Goal: Transaction & Acquisition: Purchase product/service

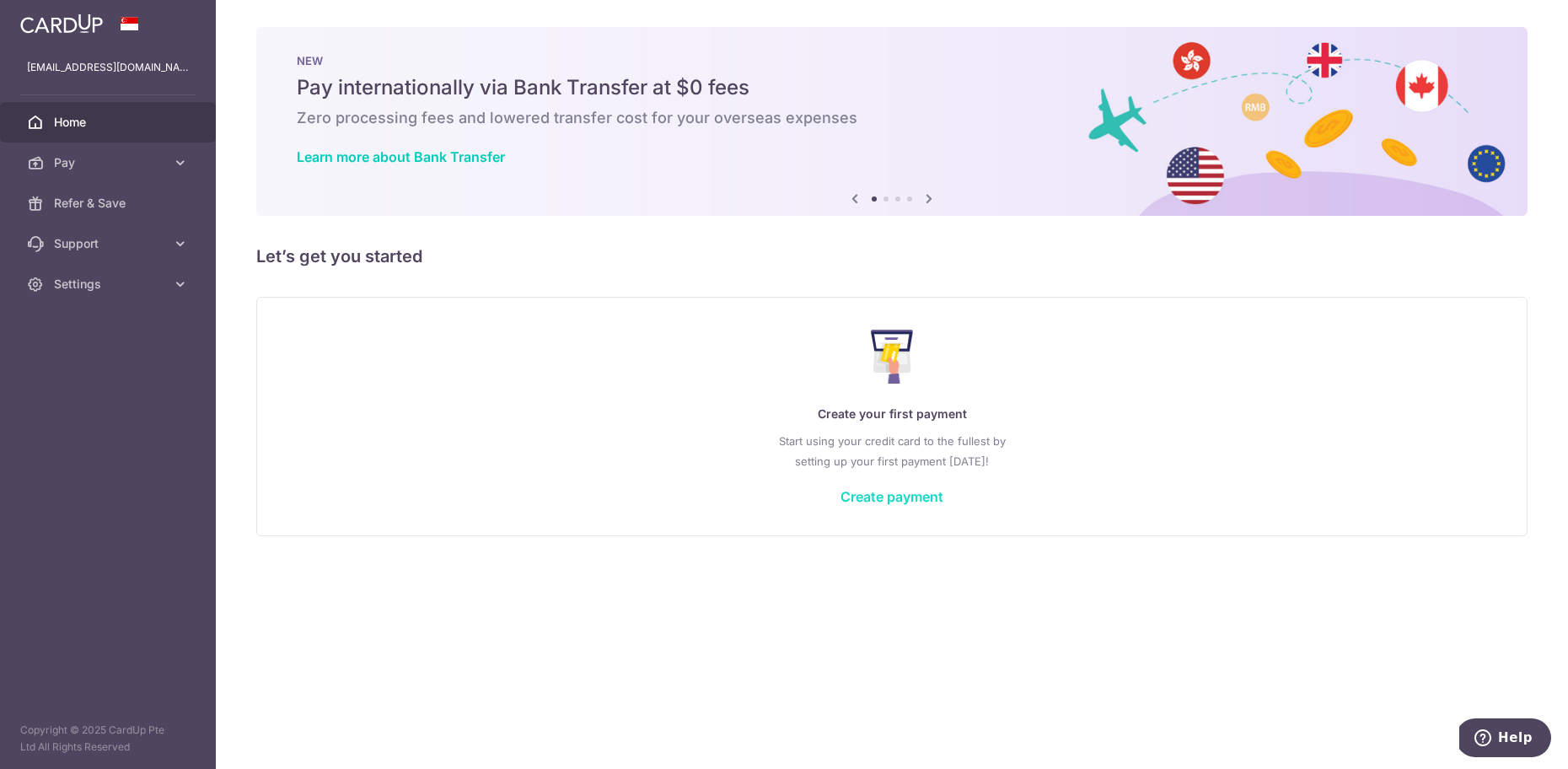
click at [917, 502] on link "Create payment" at bounding box center [892, 496] width 103 height 17
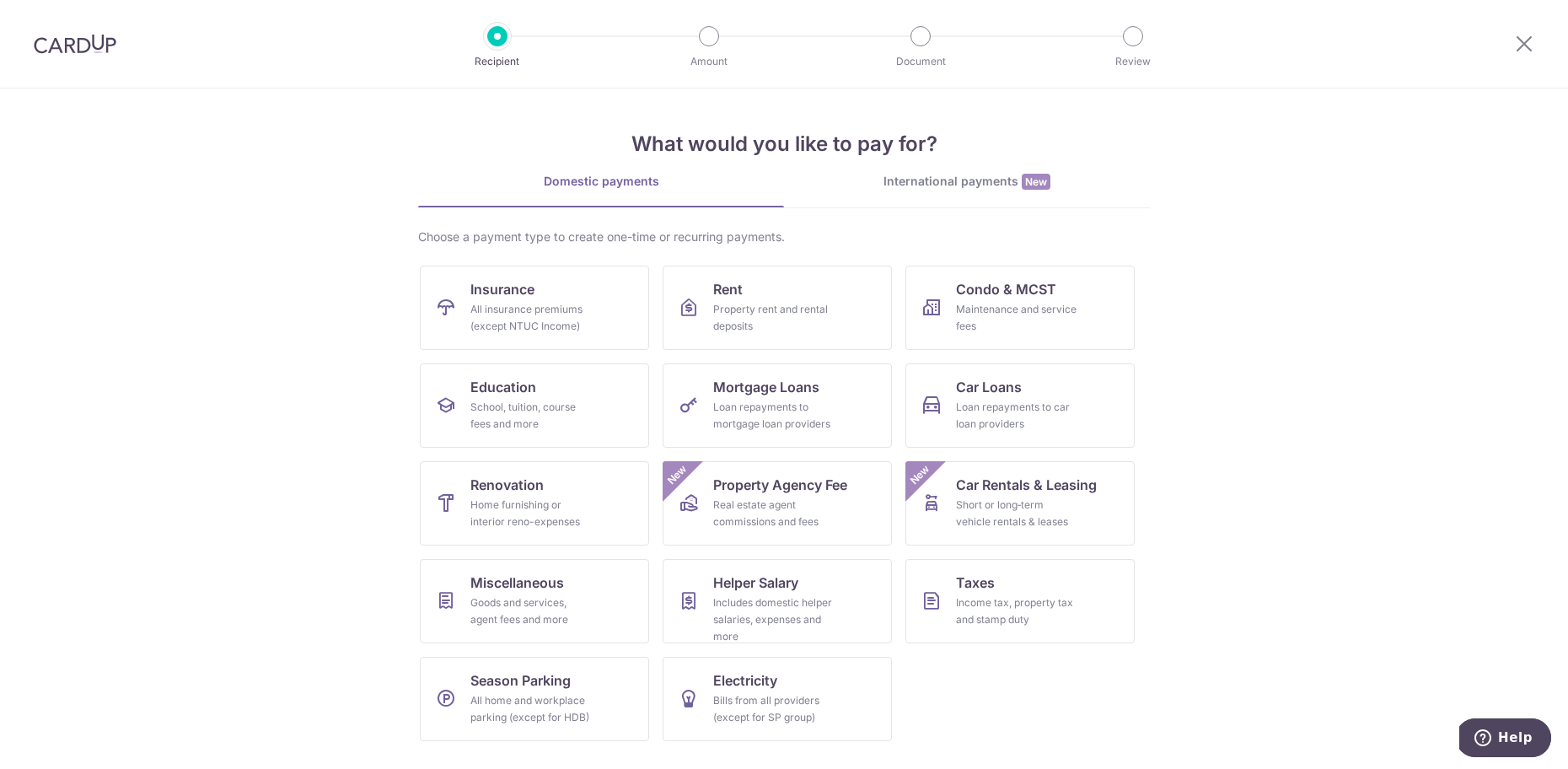
click at [966, 181] on div "International payments New" at bounding box center [966, 181] width 365 height 18
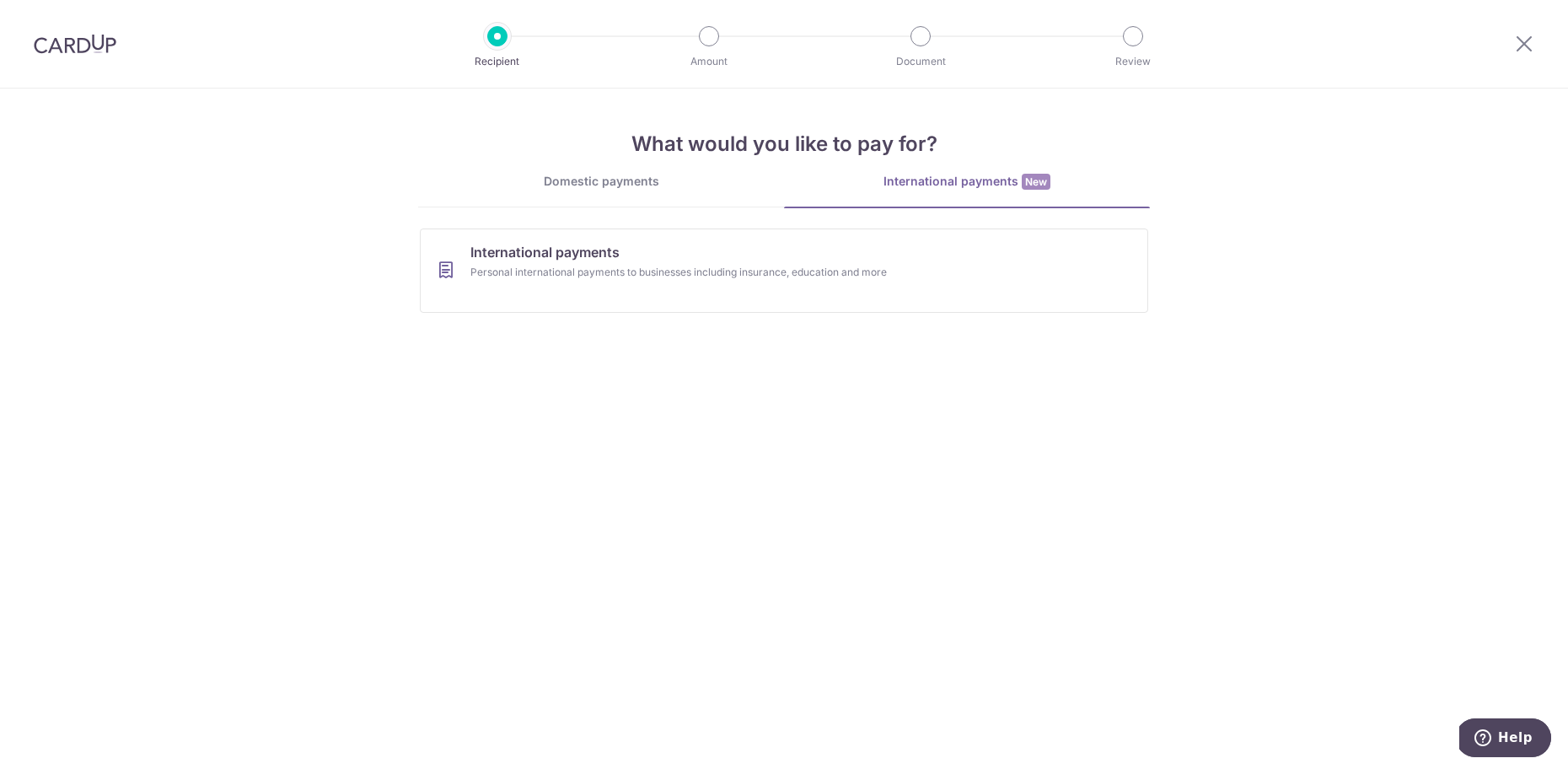
click at [603, 179] on div "Domestic payments" at bounding box center [600, 180] width 365 height 17
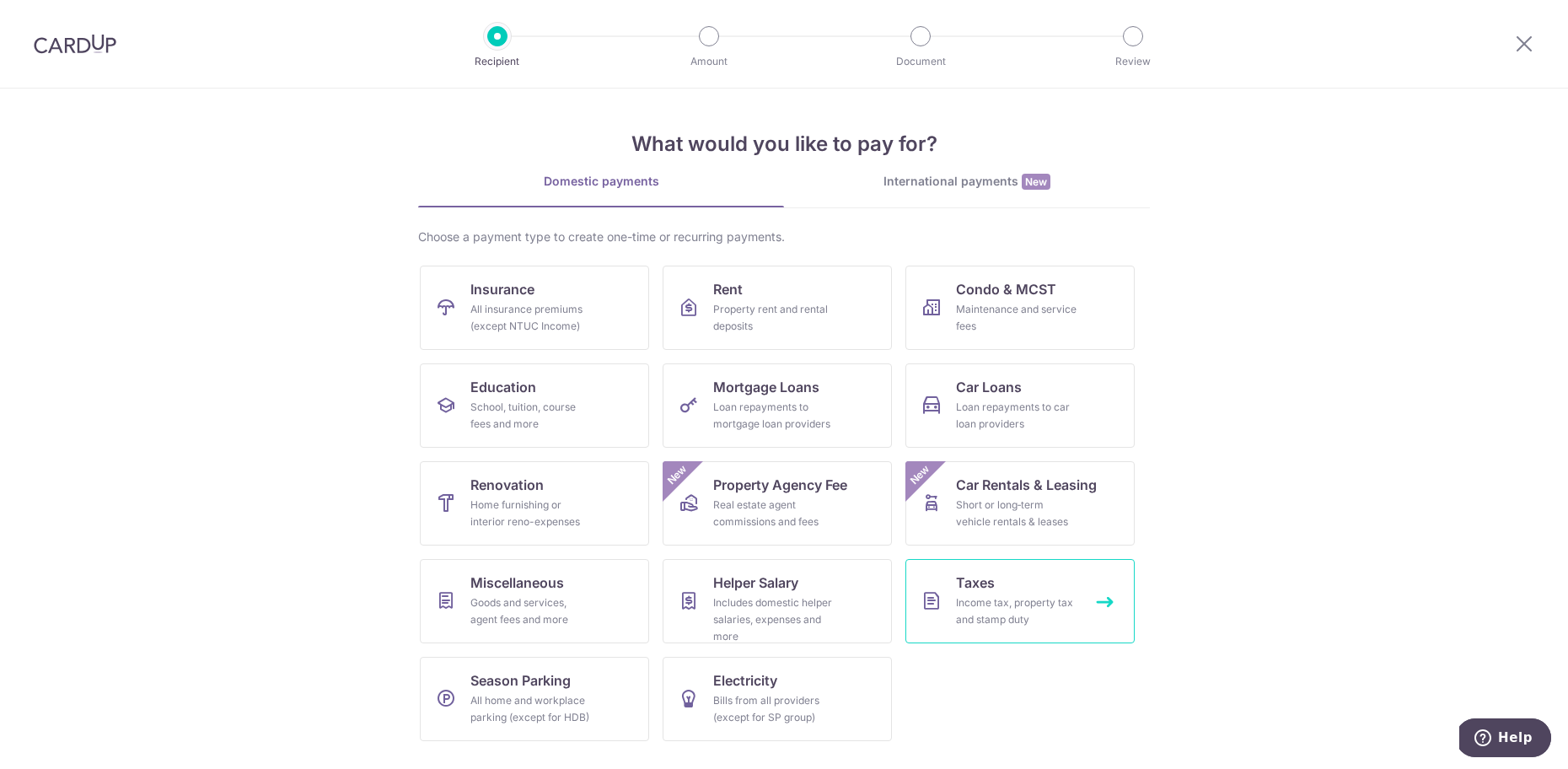
click at [982, 585] on span "Taxes" at bounding box center [975, 582] width 39 height 20
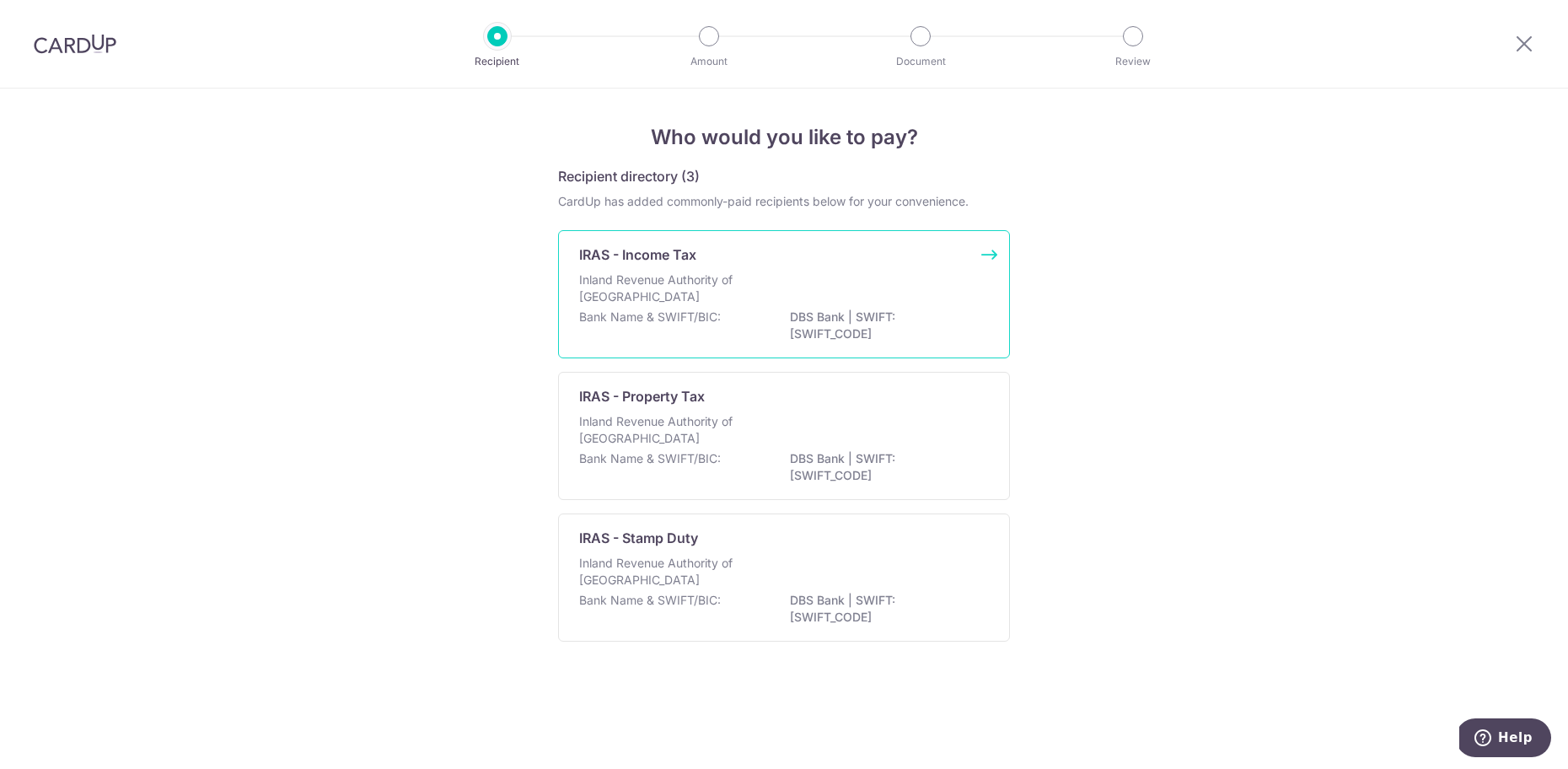
click at [768, 323] on div "Bank Name & SWIFT/BIC: DBS Bank | SWIFT: DBSSSGSGXXX" at bounding box center [784, 327] width 409 height 35
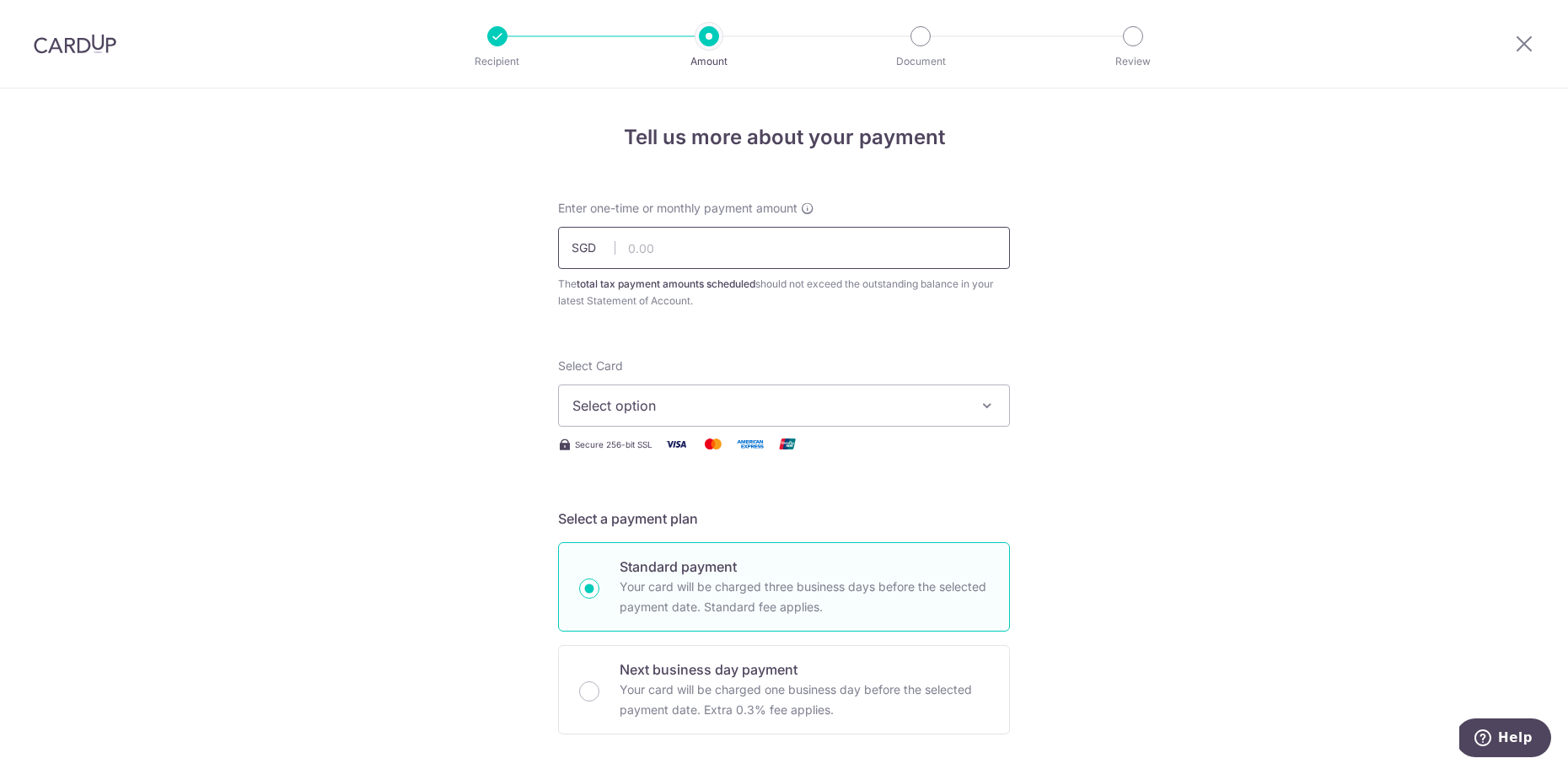
click at [743, 246] on input "text" at bounding box center [784, 248] width 452 height 42
drag, startPoint x: 743, startPoint y: 246, endPoint x: 590, endPoint y: 235, distance: 153.4
click at [590, 235] on input "text" at bounding box center [784, 248] width 452 height 42
type input "6,000.00"
click at [982, 406] on icon "button" at bounding box center [986, 404] width 17 height 17
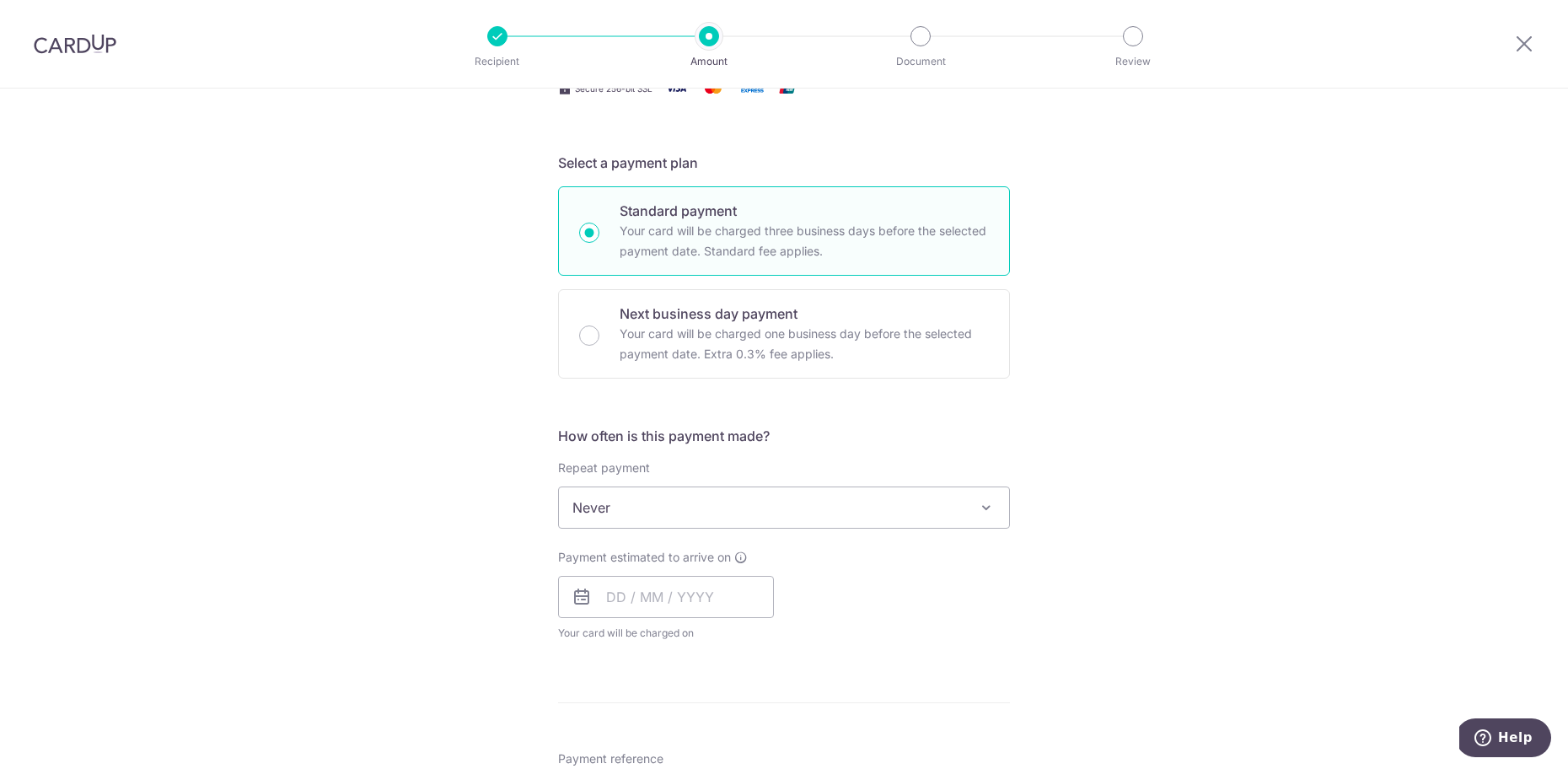
scroll to position [365, 0]
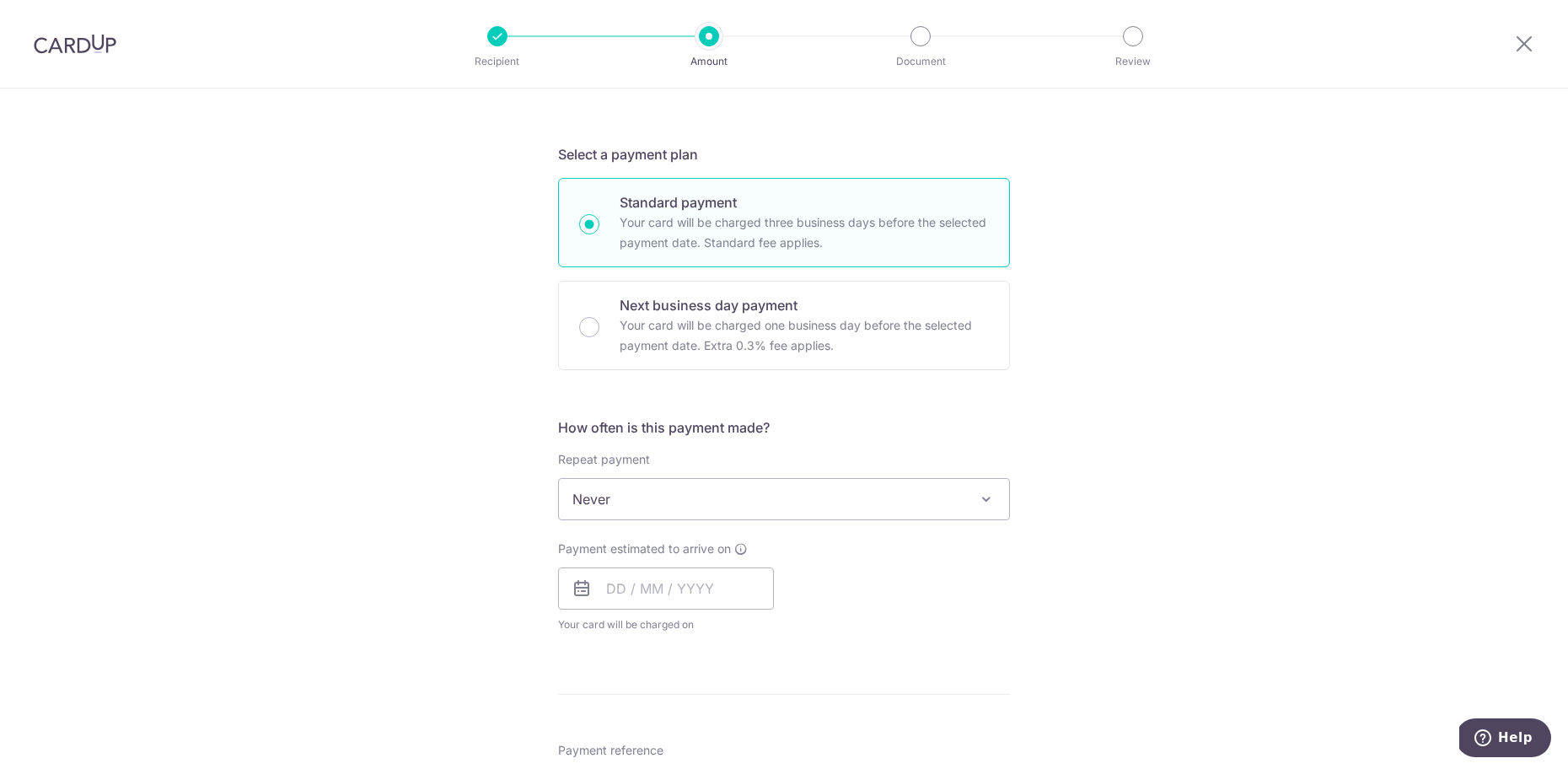
click at [995, 495] on span "Never" at bounding box center [784, 499] width 450 height 41
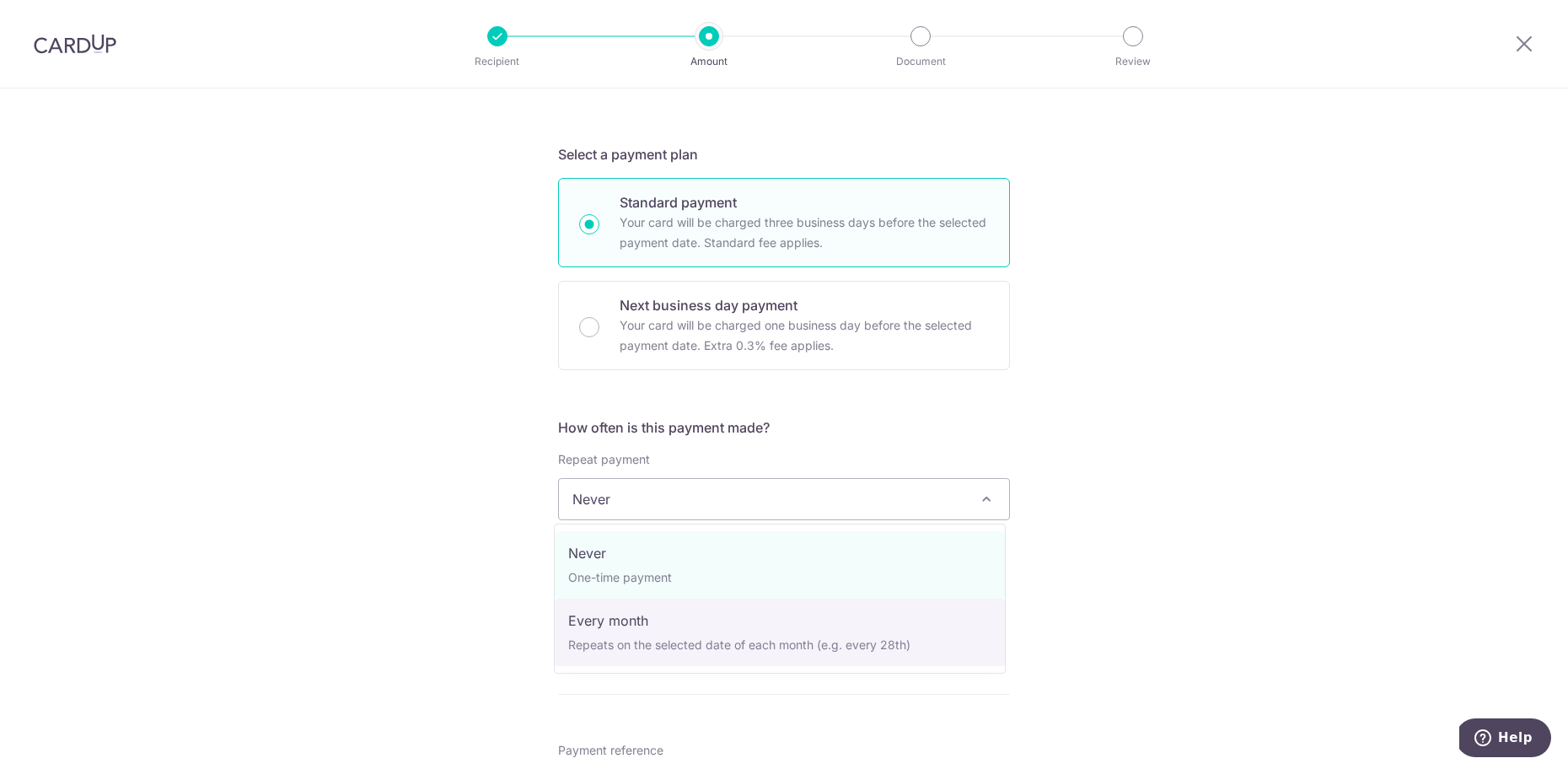
select select "3"
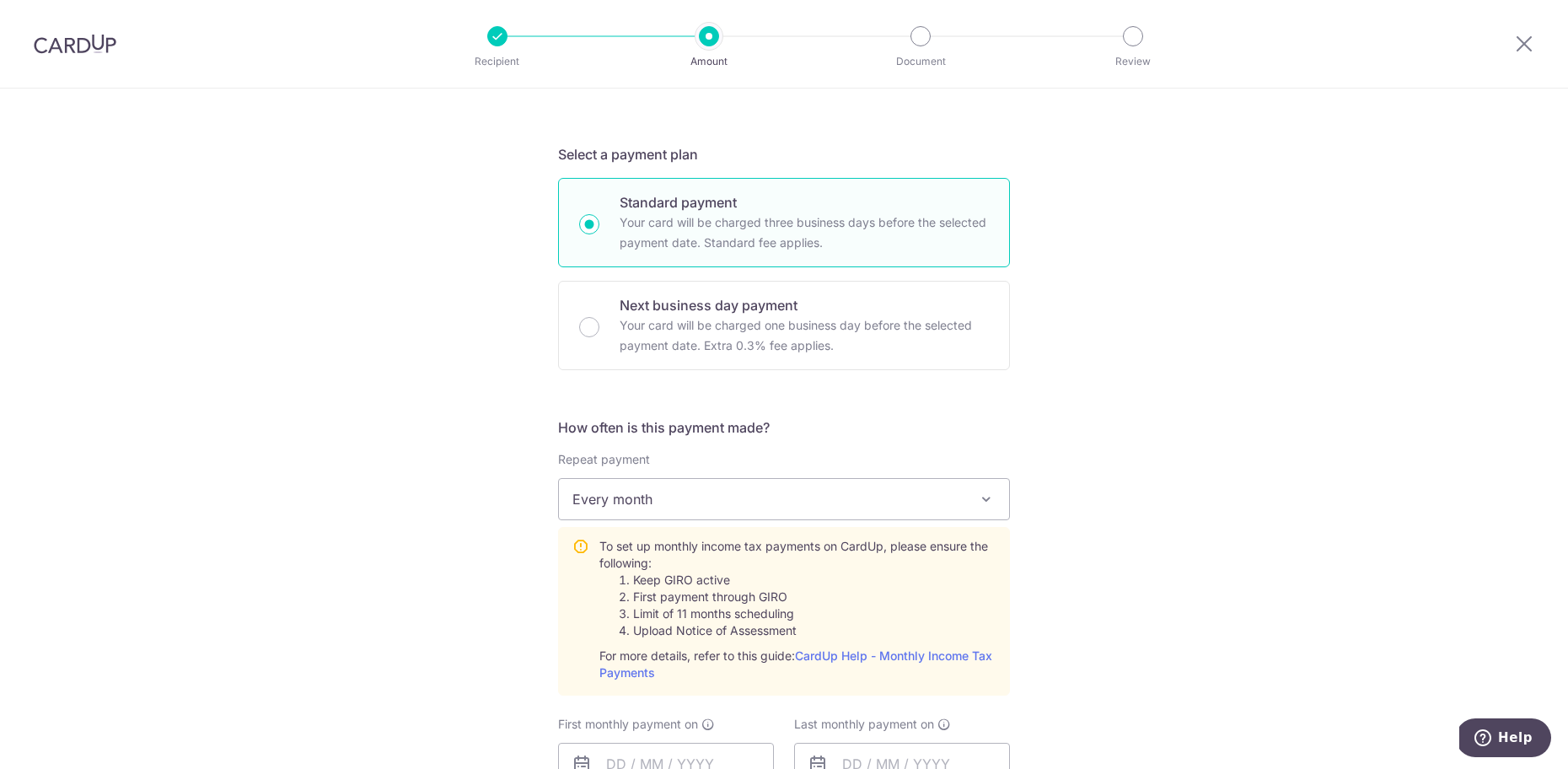
click at [1156, 517] on div "Tell us more about your payment Enter one-time or monthly payment amount SGD 6,…" at bounding box center [784, 602] width 1568 height 1757
